Goal: Task Accomplishment & Management: Use online tool/utility

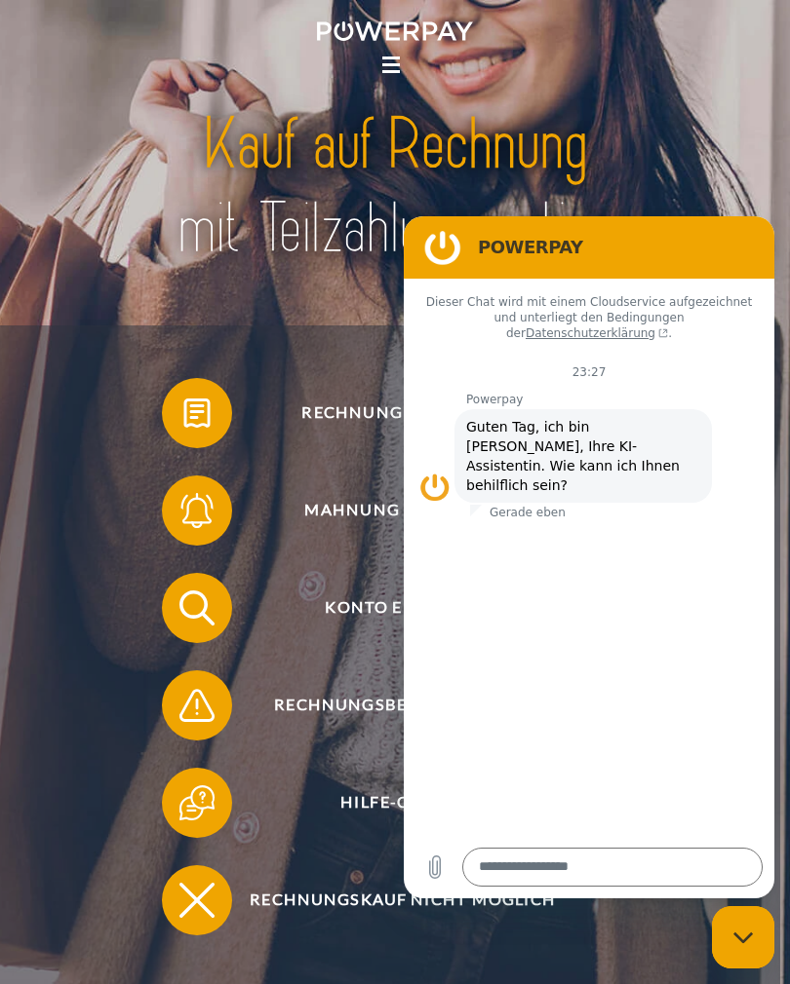
click at [649, 865] on textarea at bounding box center [612, 867] width 300 height 39
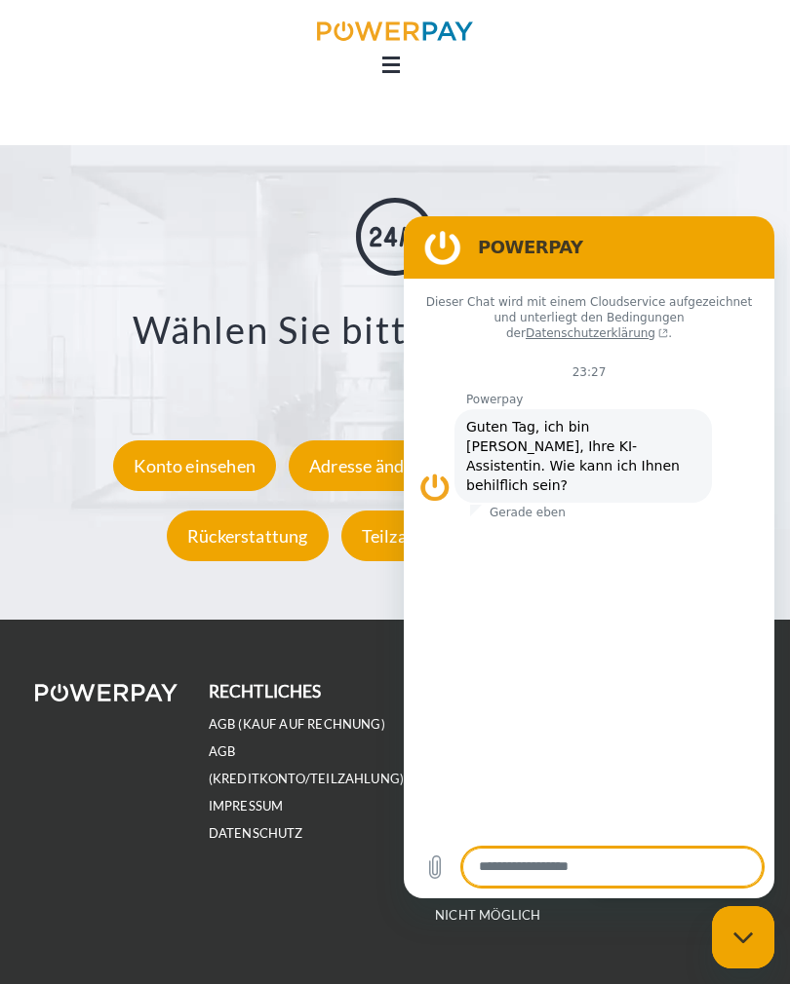
scroll to position [2786, 0]
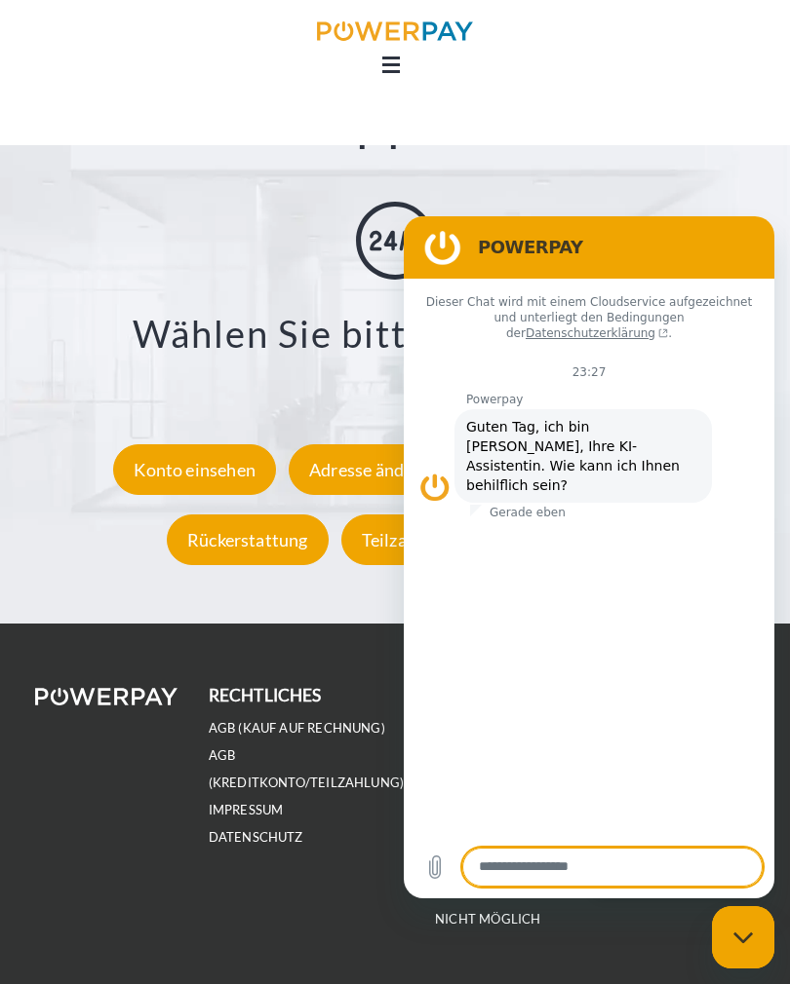
click at [667, 159] on div "Support X Zustellungsart ändern Formular Rückerstattung Formular Teilzahlung Fo…" at bounding box center [395, 331] width 790 height 585
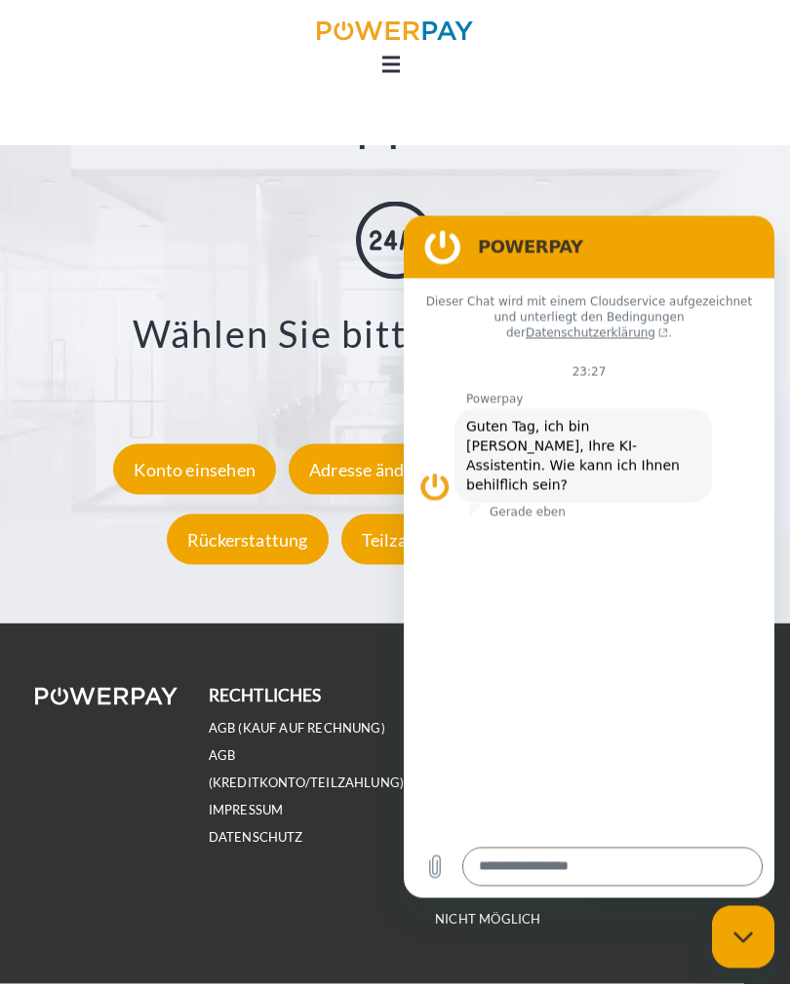
scroll to position [2773, 0]
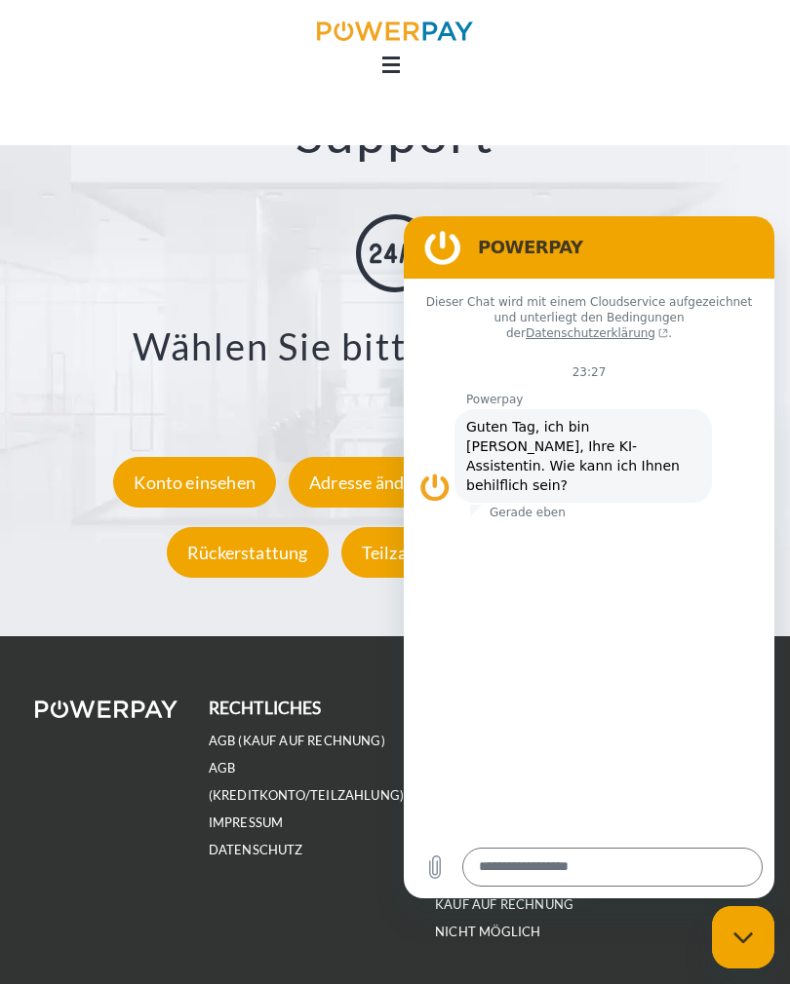
click at [398, 51] on link at bounding box center [395, 35] width 790 height 40
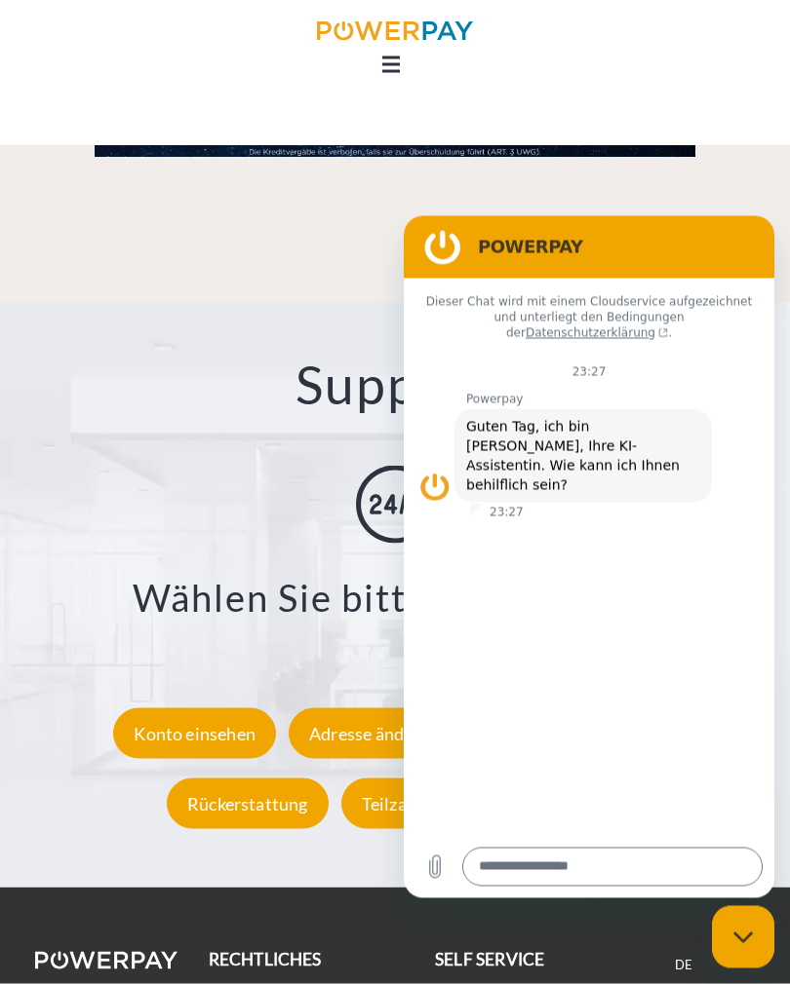
scroll to position [2524, 0]
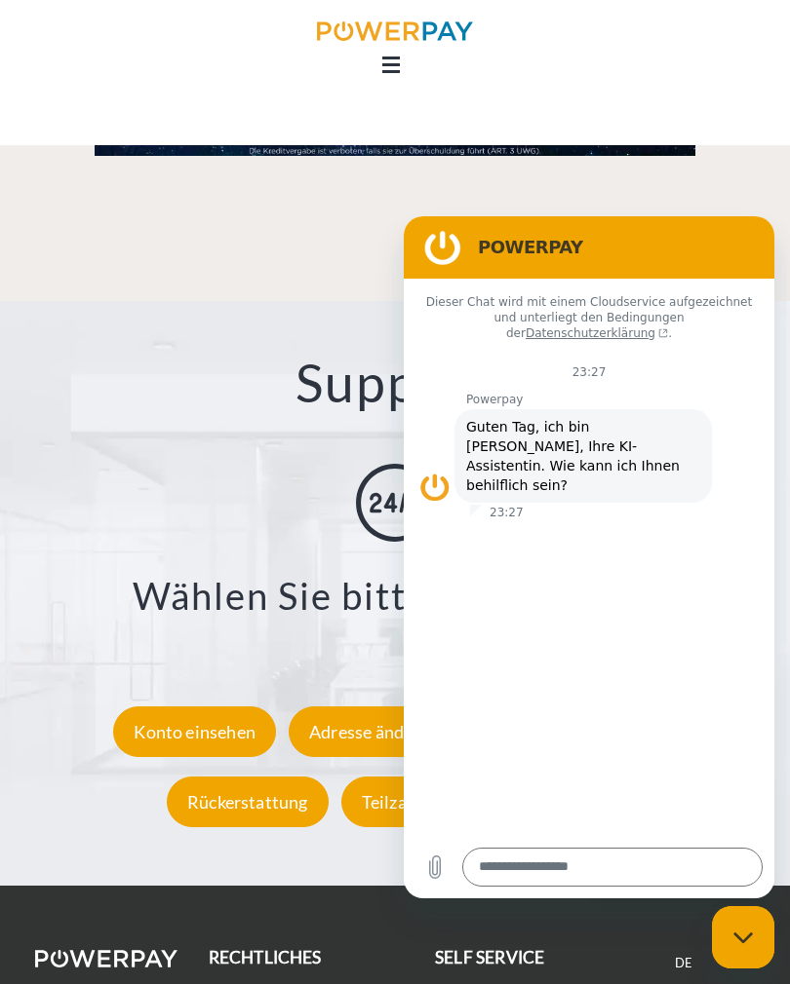
click at [682, 983] on link "FR" at bounding box center [683, 991] width 15 height 17
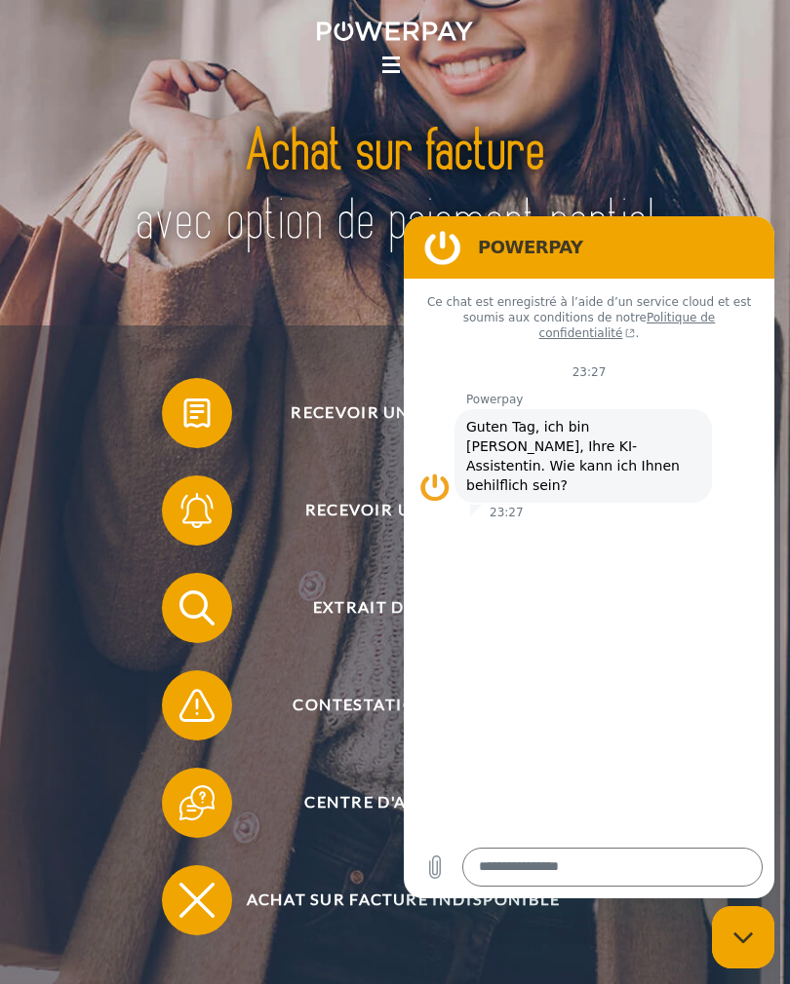
click at [746, 940] on icon "Fermer la fenêtre de messagerie" at bounding box center [741, 937] width 19 height 11
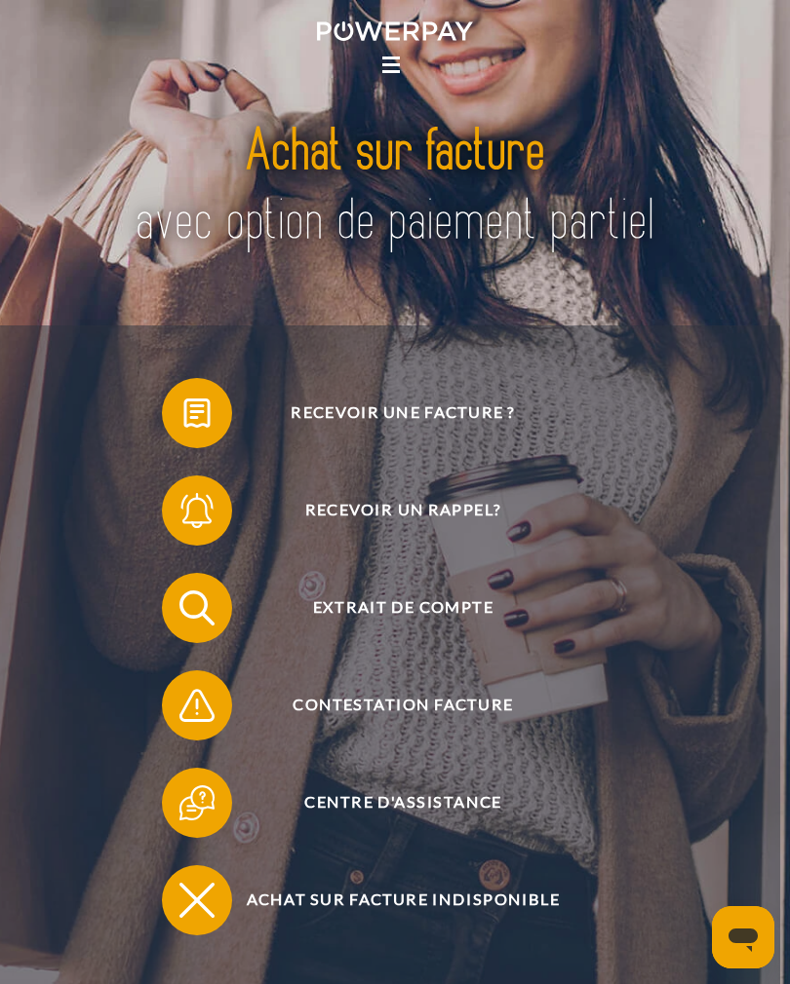
click at [737, 925] on icon "Ouvrir la fenêtre de messagerie" at bounding box center [742, 937] width 35 height 35
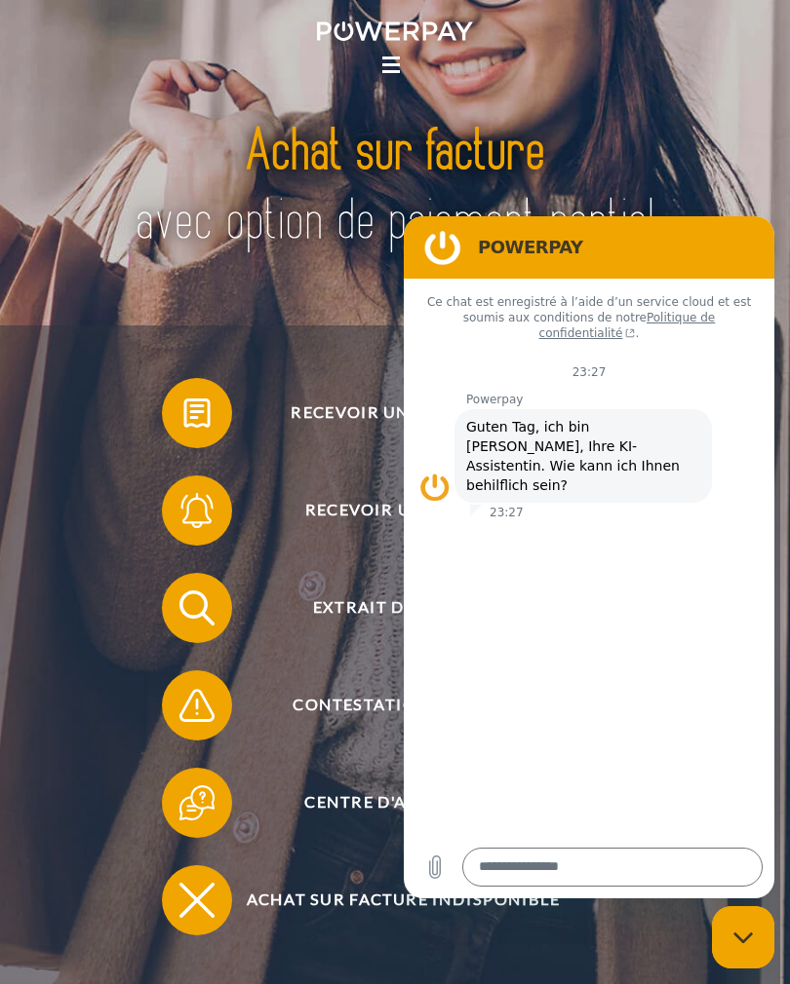
click at [742, 909] on div "Fermer la fenêtre de messagerie" at bounding box center [742, 937] width 58 height 58
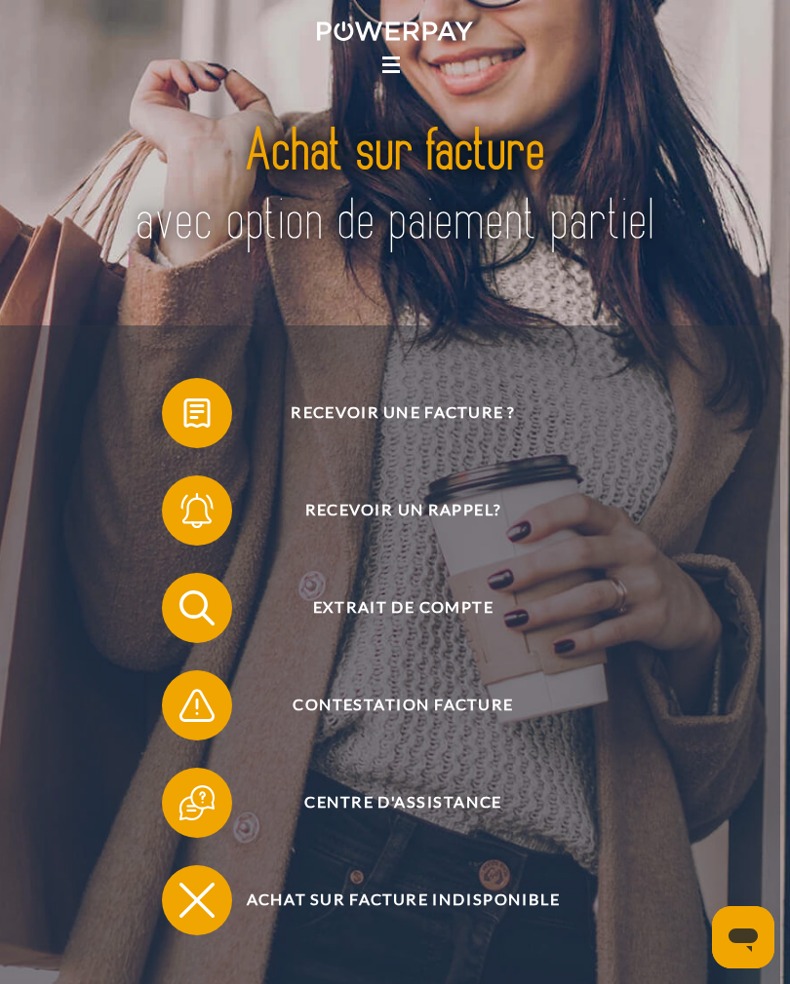
click at [185, 614] on span at bounding box center [171, 608] width 88 height 88
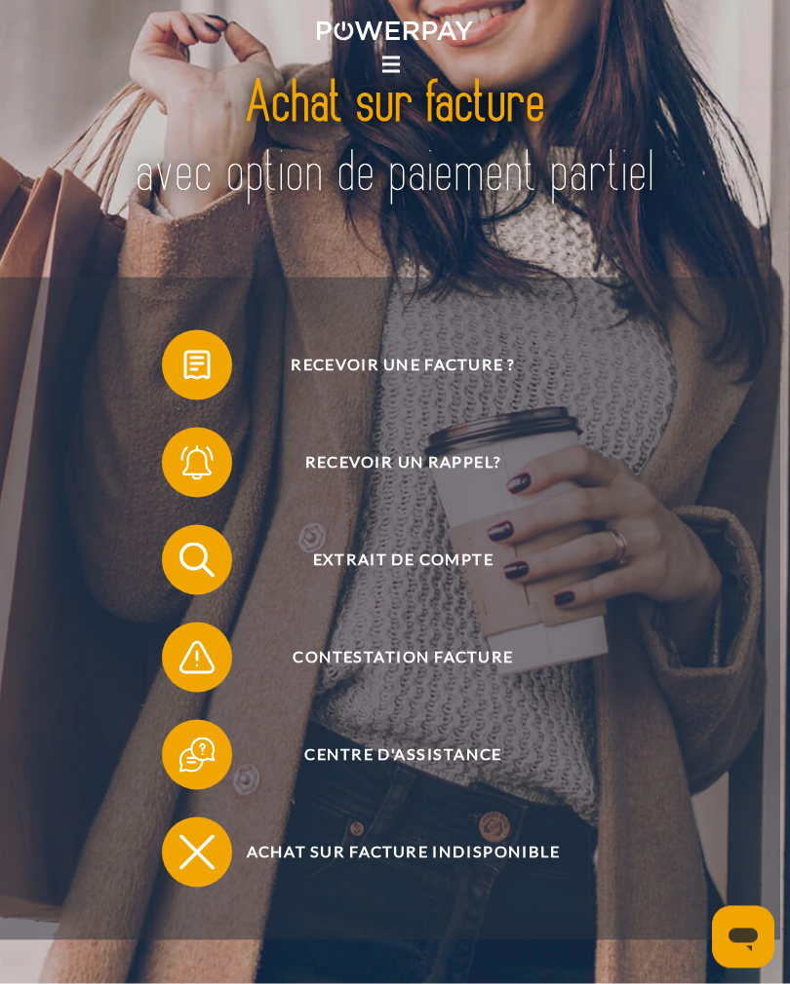
scroll to position [22, 0]
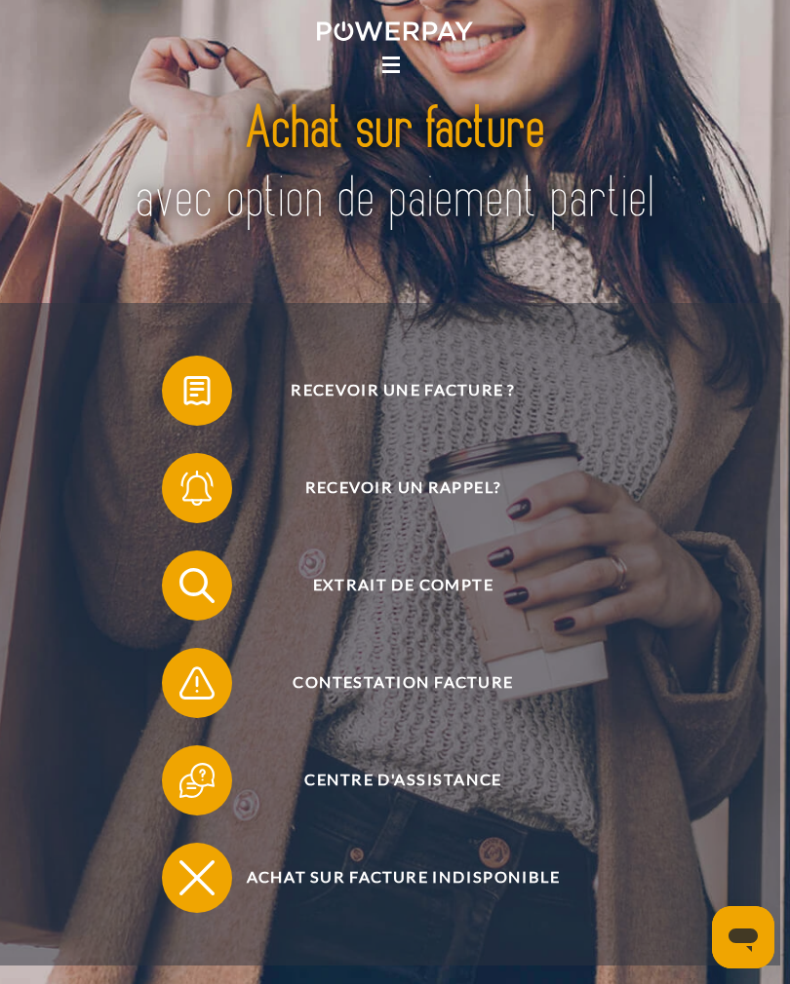
click at [285, 690] on span "Contestation Facture" at bounding box center [403, 683] width 430 height 70
